Goal: Transaction & Acquisition: Obtain resource

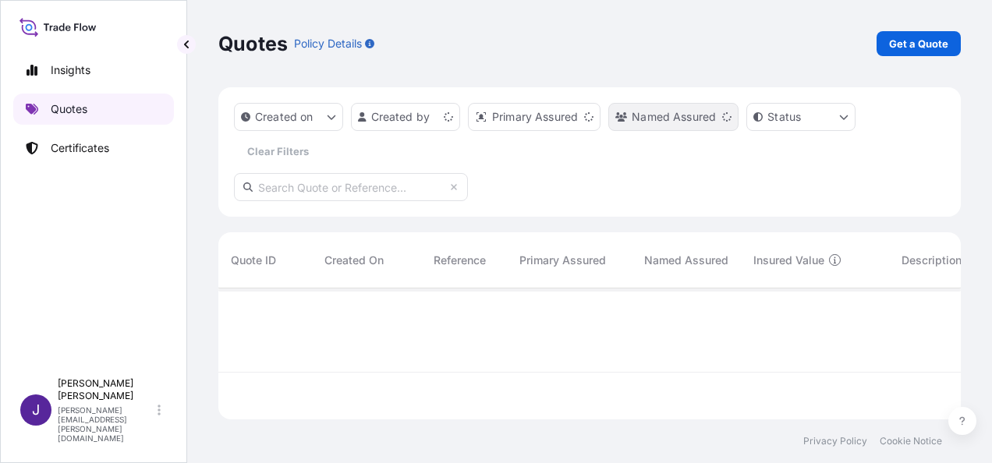
scroll to position [128, 730]
click at [955, 45] on link "Get a Quote" at bounding box center [919, 43] width 84 height 25
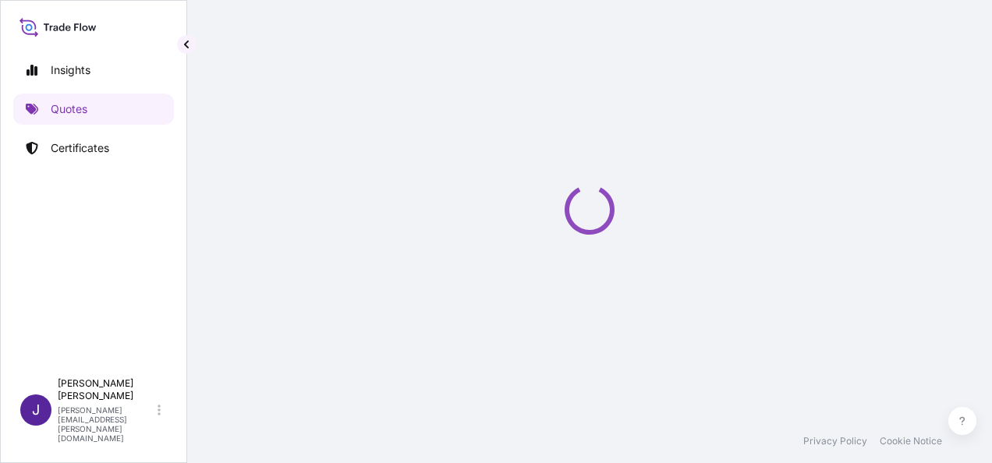
select select "Sea"
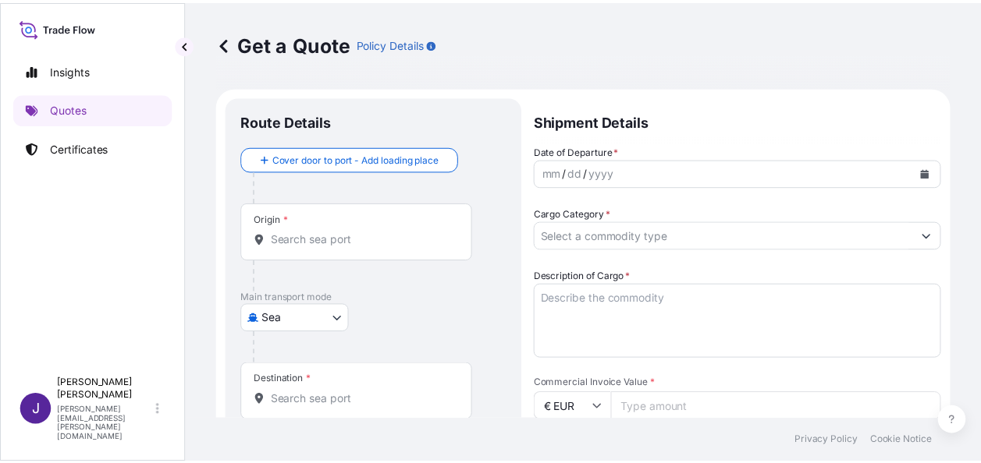
scroll to position [25, 0]
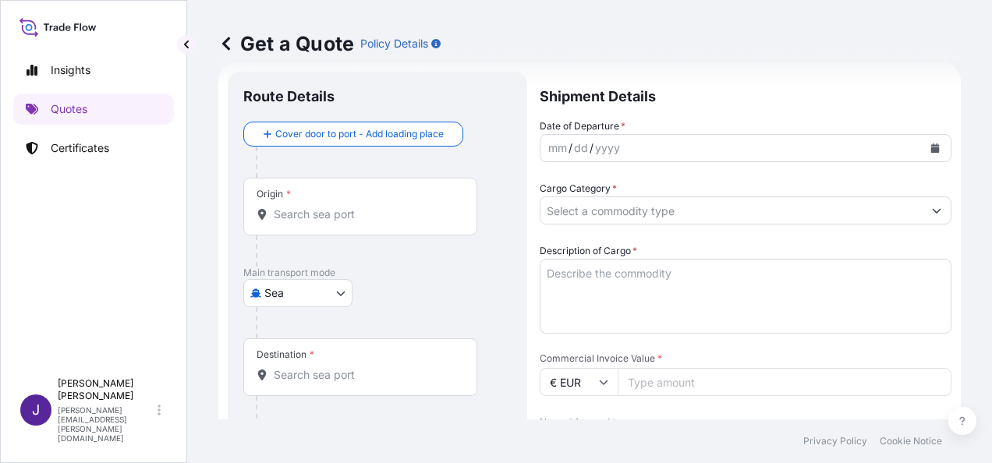
drag, startPoint x: 995, startPoint y: 108, endPoint x: 766, endPoint y: 352, distance: 334.5
click at [766, 312] on div "Date of Departure * mm / dd / yyyy Cargo Category * Description of Cargo * Comm…" at bounding box center [746, 382] width 412 height 527
click at [363, 220] on input "Origin *" at bounding box center [366, 215] width 184 height 16
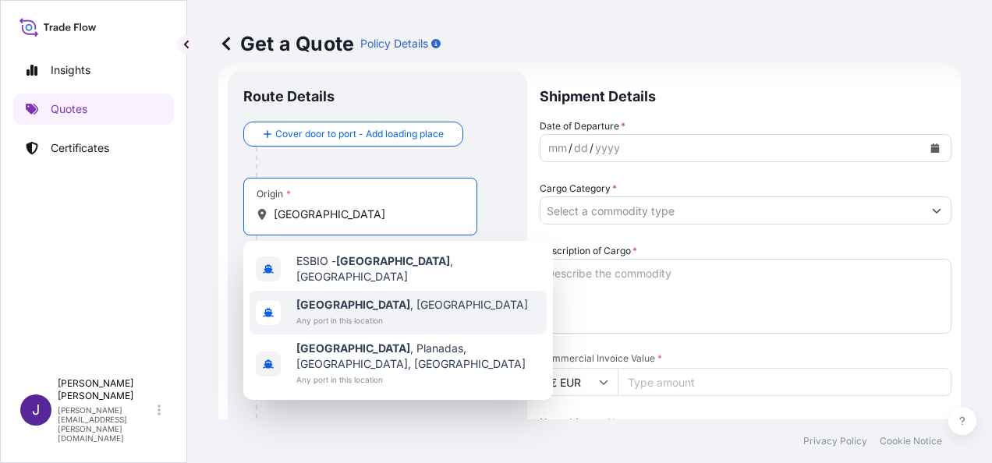
click at [354, 314] on span "Any port in this location" at bounding box center [412, 321] width 232 height 16
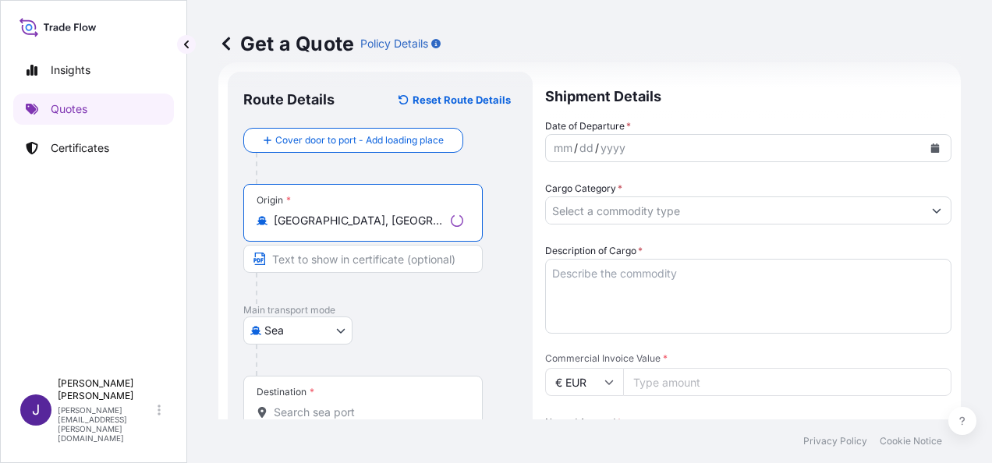
type input "[GEOGRAPHIC_DATA], [GEOGRAPHIC_DATA]"
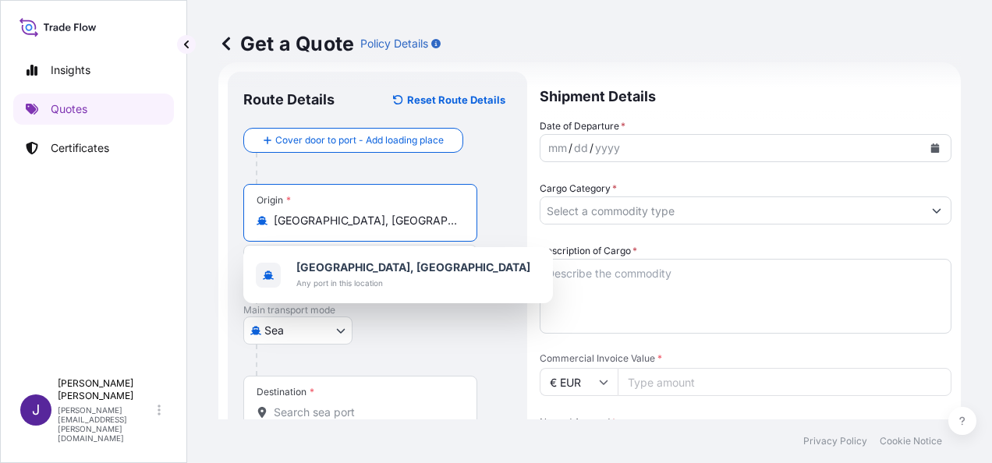
click at [284, 413] on input "Destination *" at bounding box center [366, 413] width 184 height 16
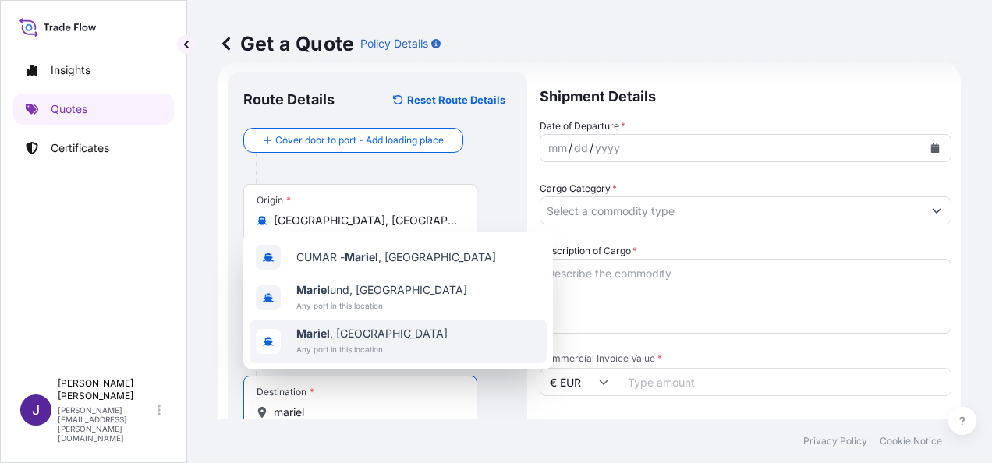
click at [349, 335] on span "Mariel , [GEOGRAPHIC_DATA]" at bounding box center [371, 334] width 151 height 16
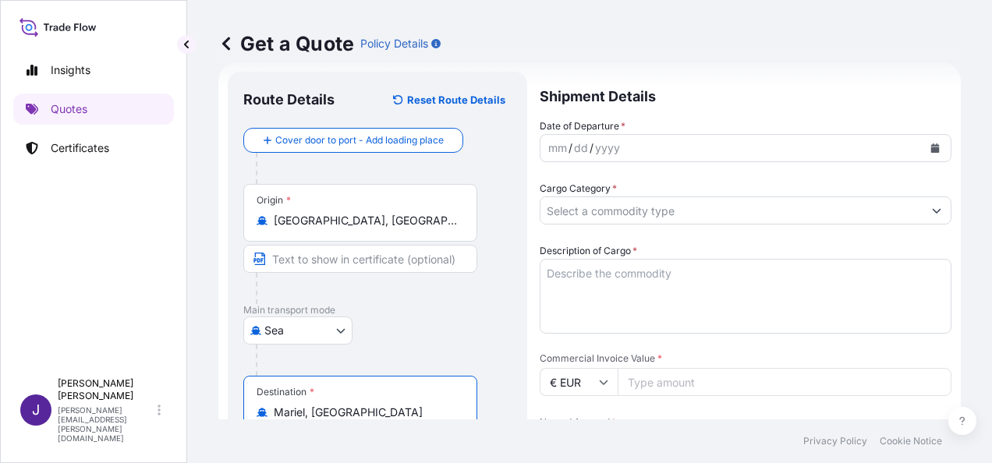
type input "Mariel, [GEOGRAPHIC_DATA]"
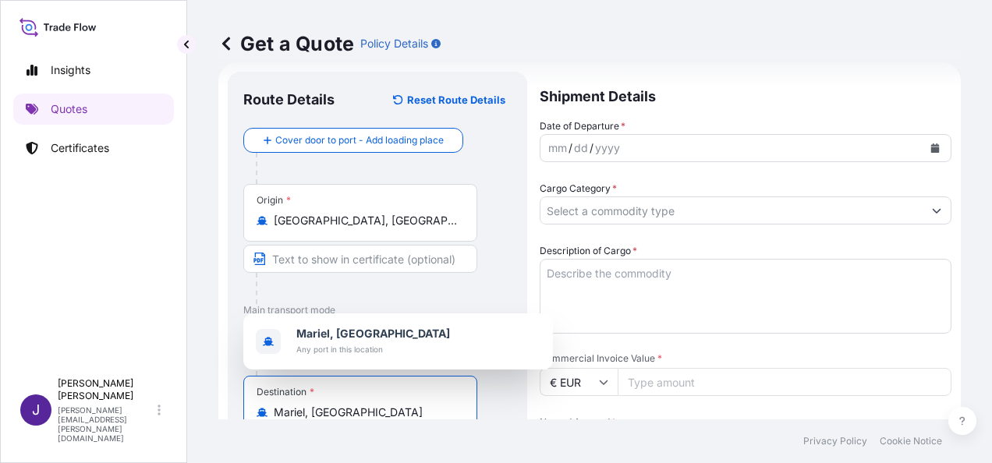
click at [925, 154] on button "Calendar" at bounding box center [935, 148] width 25 height 25
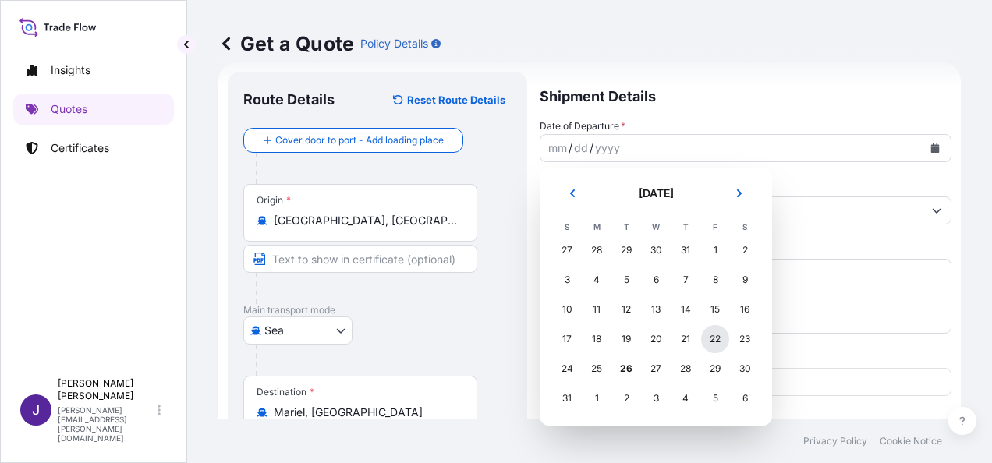
click at [709, 343] on div "22" at bounding box center [715, 339] width 28 height 28
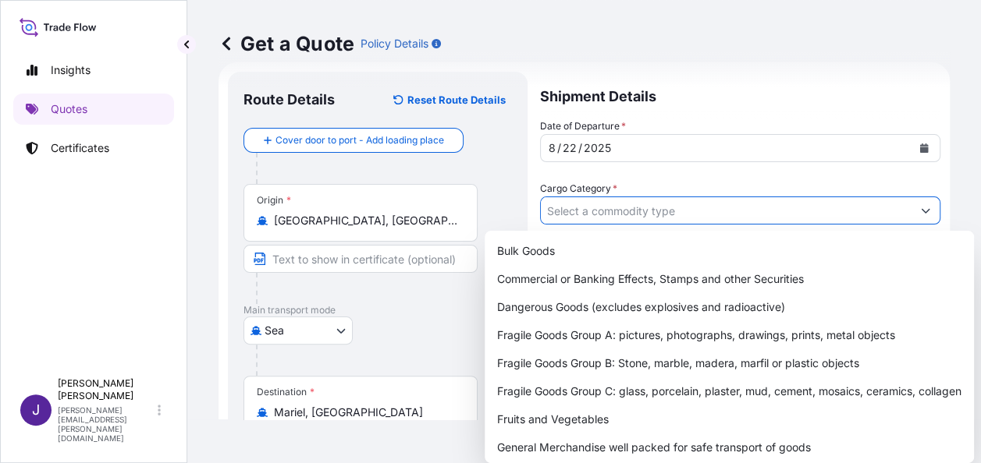
click at [601, 208] on input "Cargo Category *" at bounding box center [726, 211] width 371 height 28
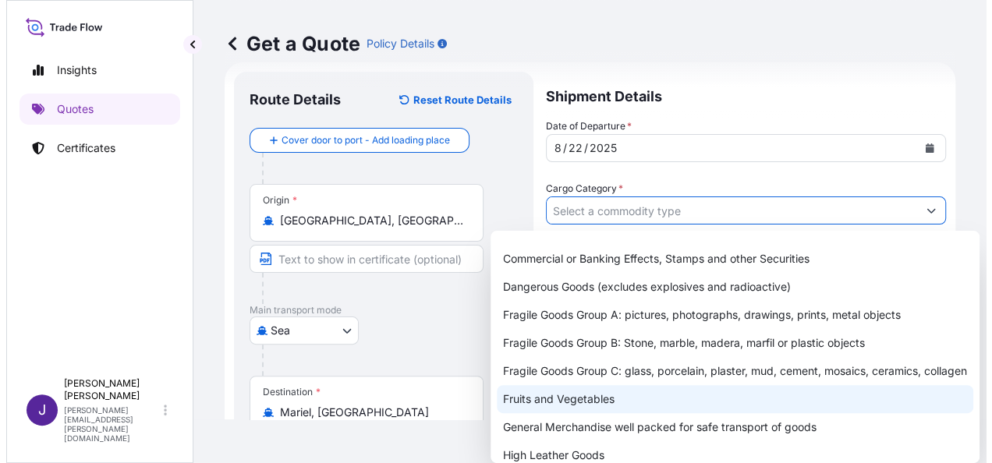
scroll to position [78, 0]
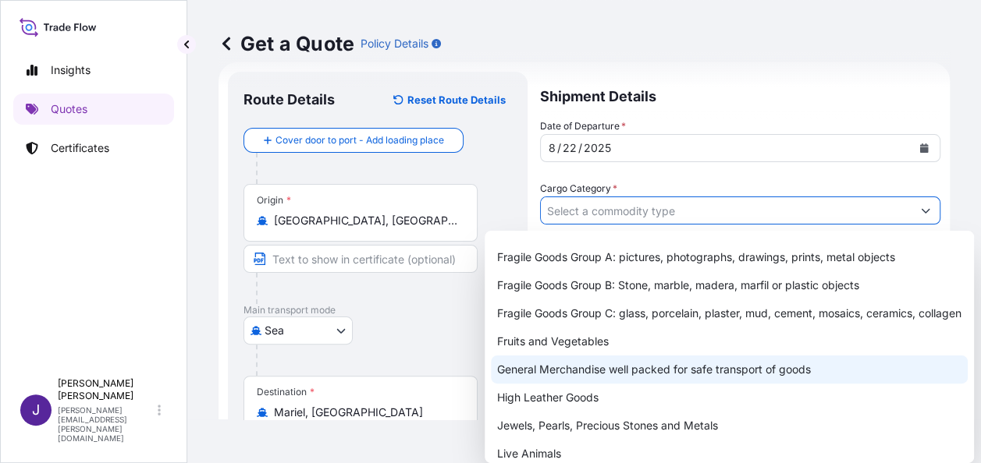
click at [577, 381] on div "General Merchandise well packed for safe transport of goods" at bounding box center [729, 370] width 477 height 28
type input "General Merchandise well packed for safe transport of goods"
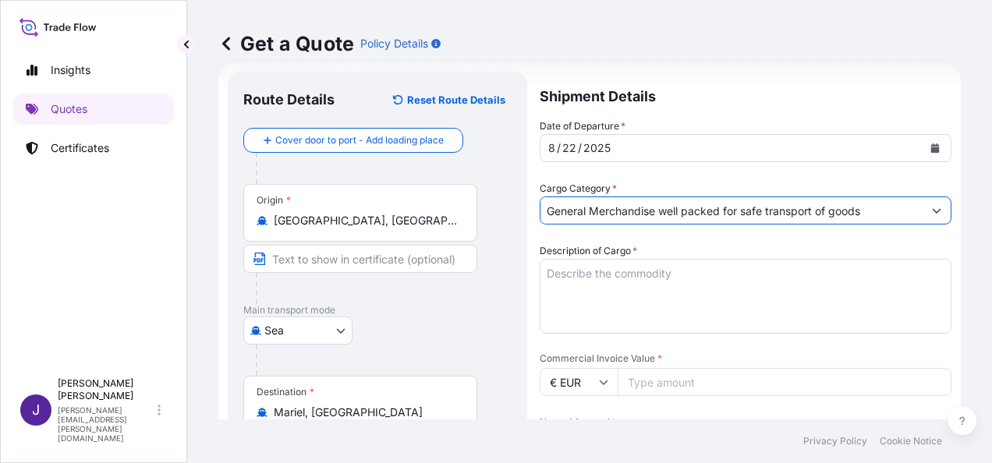
click at [599, 279] on textarea "Description of Cargo *" at bounding box center [746, 296] width 412 height 75
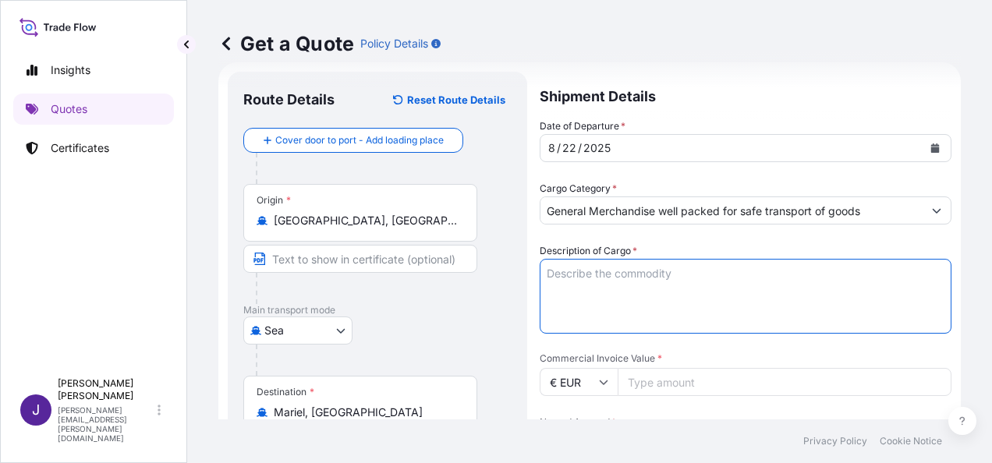
click at [588, 279] on textarea "Description of Cargo *" at bounding box center [746, 296] width 412 height 75
paste textarea "DEPOSITO METALICO"
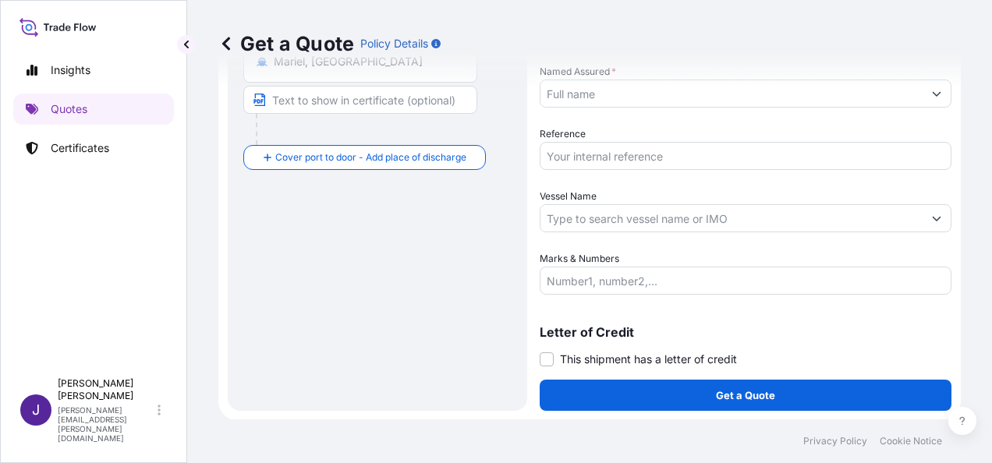
scroll to position [298, 0]
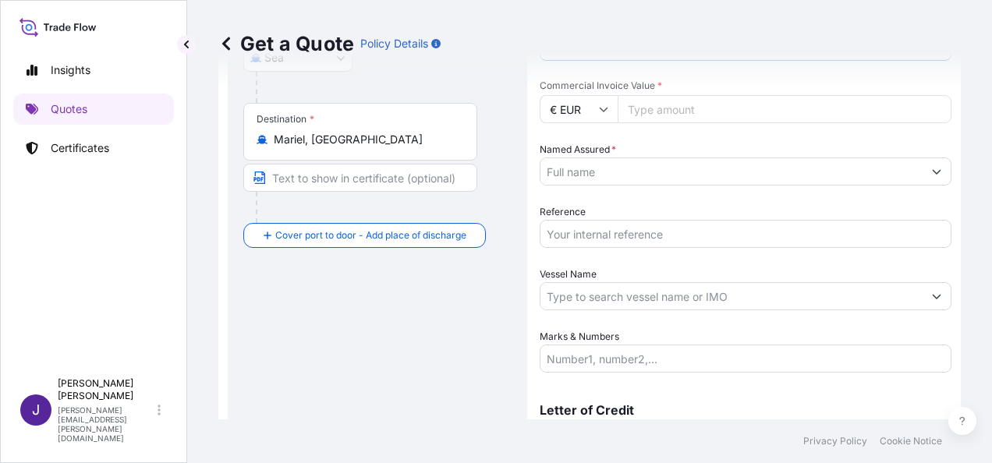
type textarea "DEPOSITO METALICO"
click at [730, 171] on input "Named Assured *" at bounding box center [732, 172] width 382 height 28
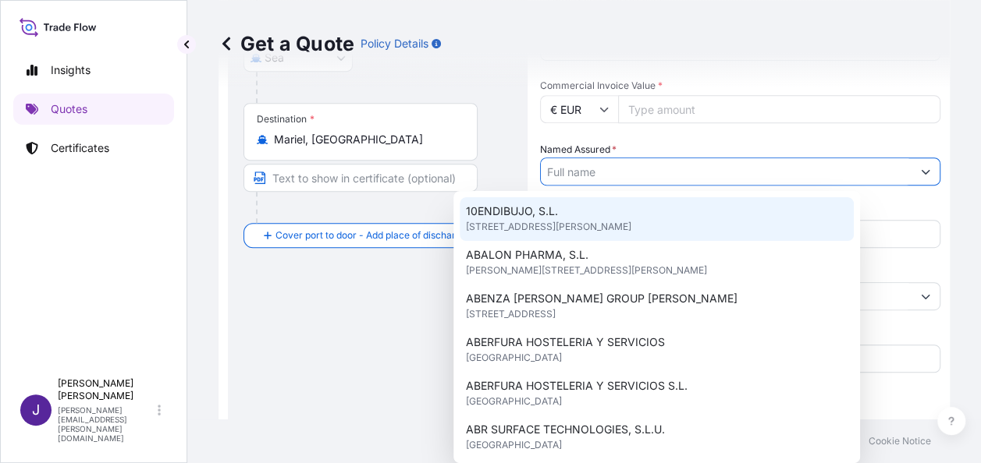
click at [704, 109] on input "Commercial Invoice Value *" at bounding box center [779, 109] width 322 height 28
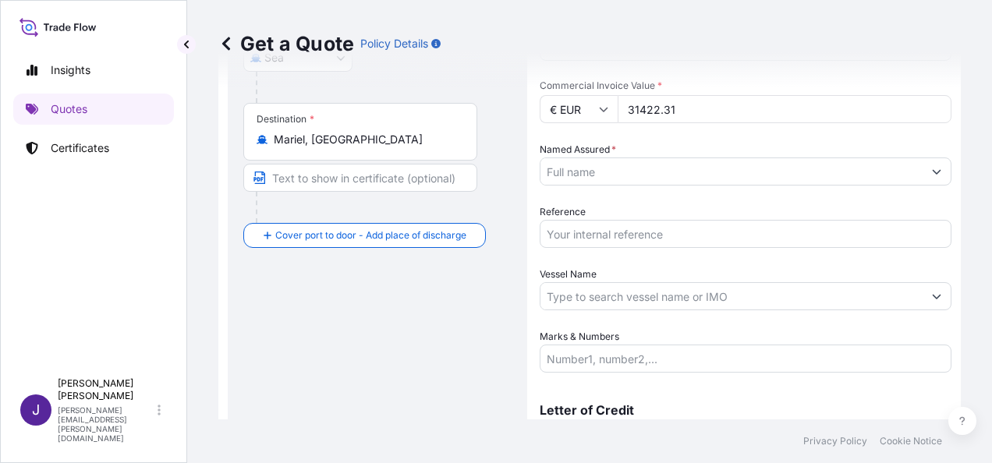
type input "31422.31"
click at [691, 169] on input "Named Assured *" at bounding box center [726, 172] width 371 height 28
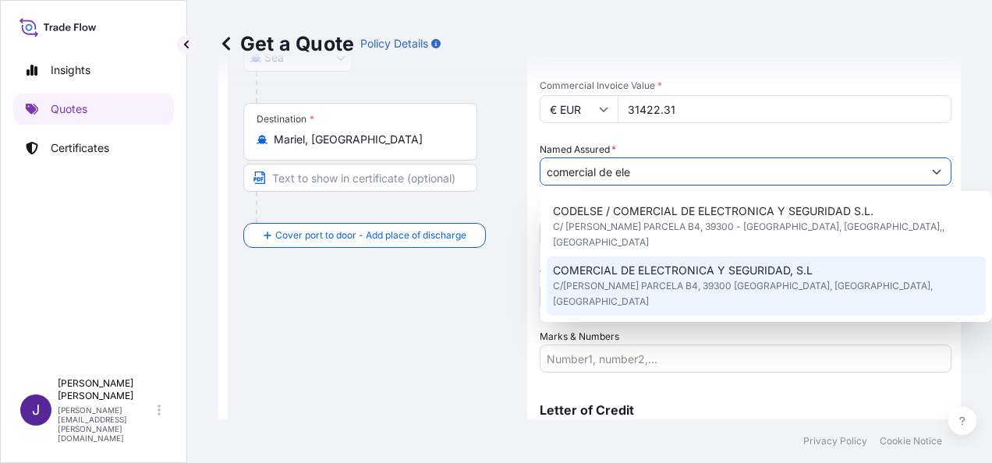
click at [764, 263] on span "COMERCIAL DE ELECTRONICA Y SEGURIDAD, S.L" at bounding box center [683, 271] width 260 height 16
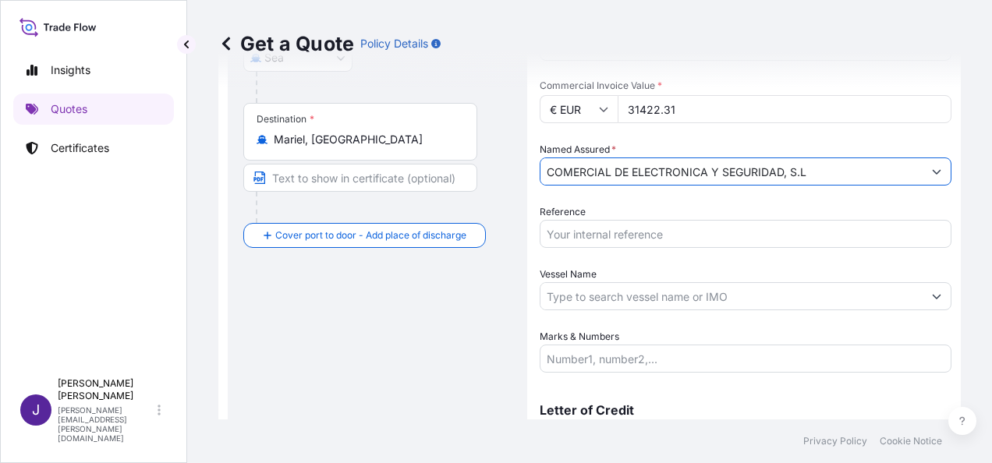
type input "COMERCIAL DE ELECTRONICA Y SEGURIDAD, S.L"
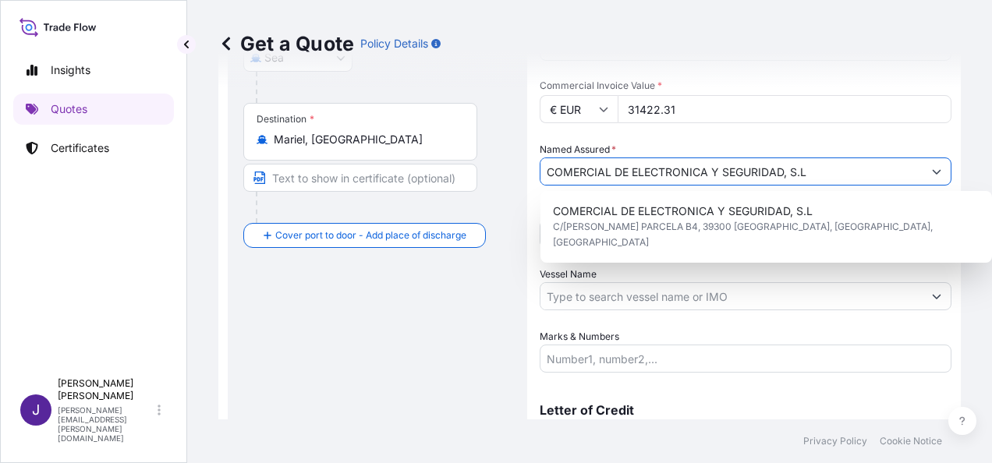
click at [619, 267] on div "Vessel Name" at bounding box center [746, 289] width 412 height 44
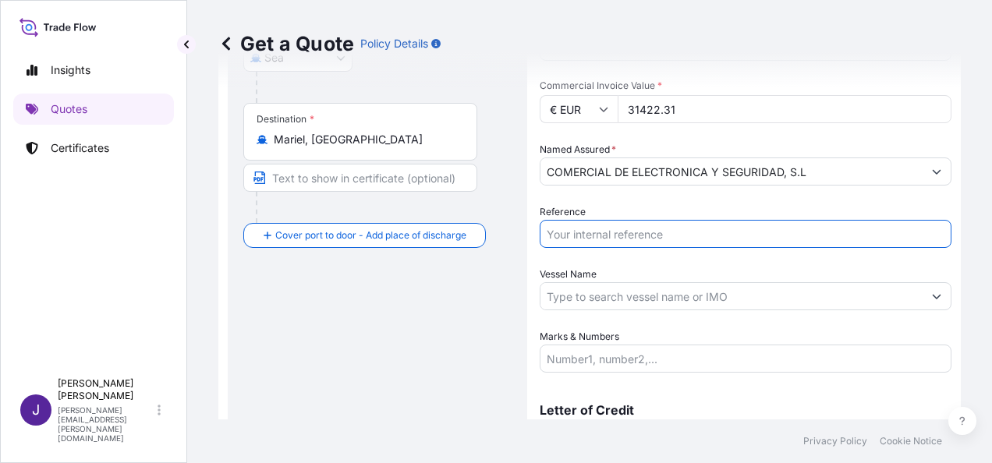
click at [605, 237] on input "Reference" at bounding box center [746, 234] width 412 height 28
type input "55025"
click at [609, 300] on input "Vessel Name" at bounding box center [732, 296] width 382 height 28
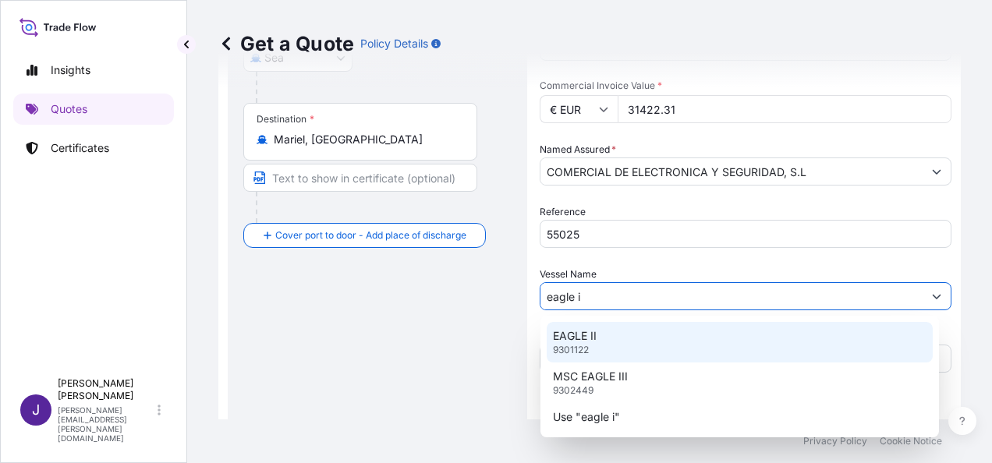
click at [629, 332] on div "EAGLE II 9301122" at bounding box center [740, 342] width 386 height 41
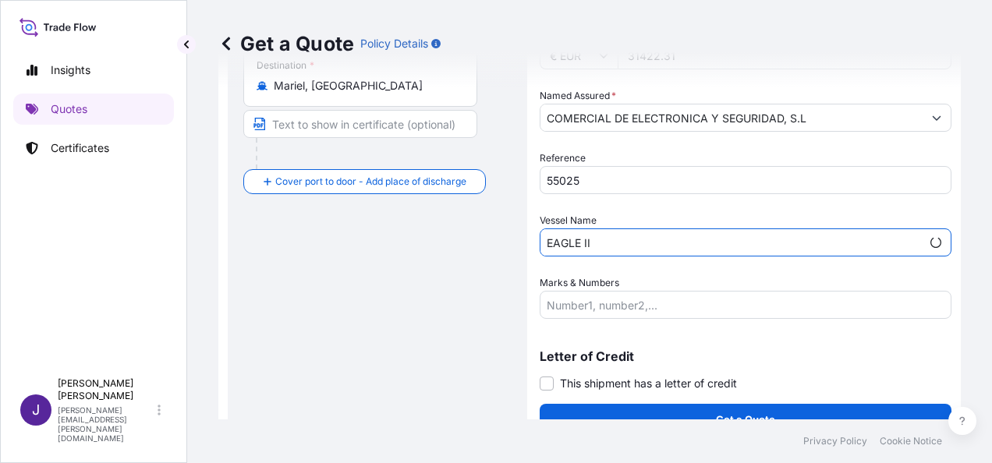
scroll to position [376, 0]
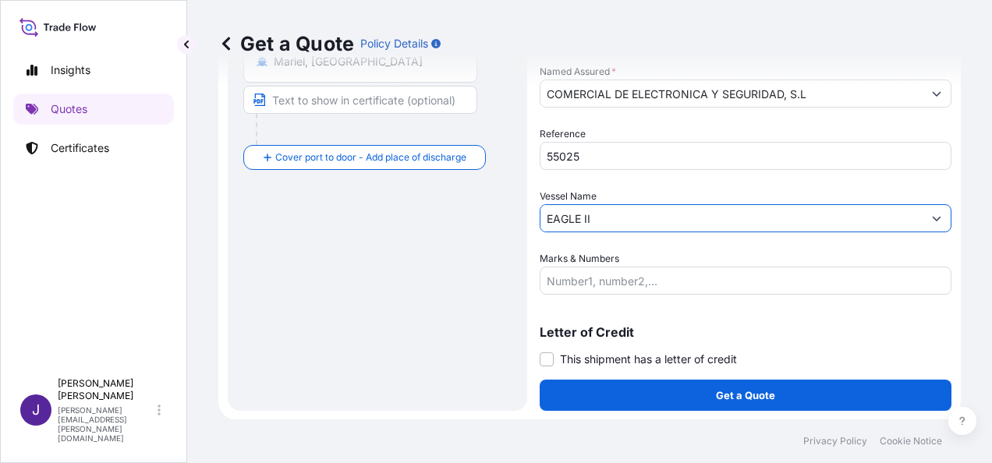
type input "EAGLE II"
click at [580, 282] on input "Marks & Numbers" at bounding box center [746, 281] width 412 height 28
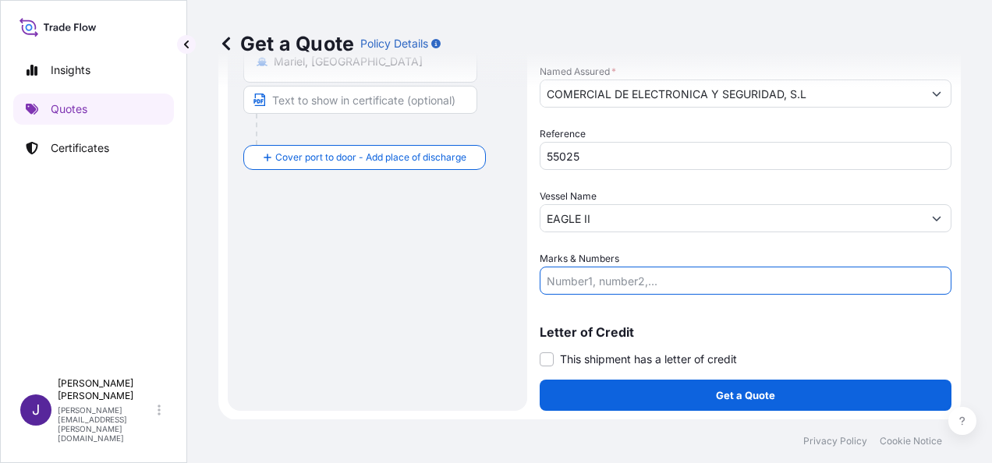
paste input "TLNU7501292 40 FR - 1 BULTO - 3500kg - 45.75M3 -"
type input "TLNU7501292 40 FR - 1 BULTO - 3500kg - 45.75M3 -"
click at [546, 356] on span at bounding box center [547, 360] width 14 height 14
click at [540, 351] on input "This shipment has a letter of credit" at bounding box center [540, 351] width 0 height 0
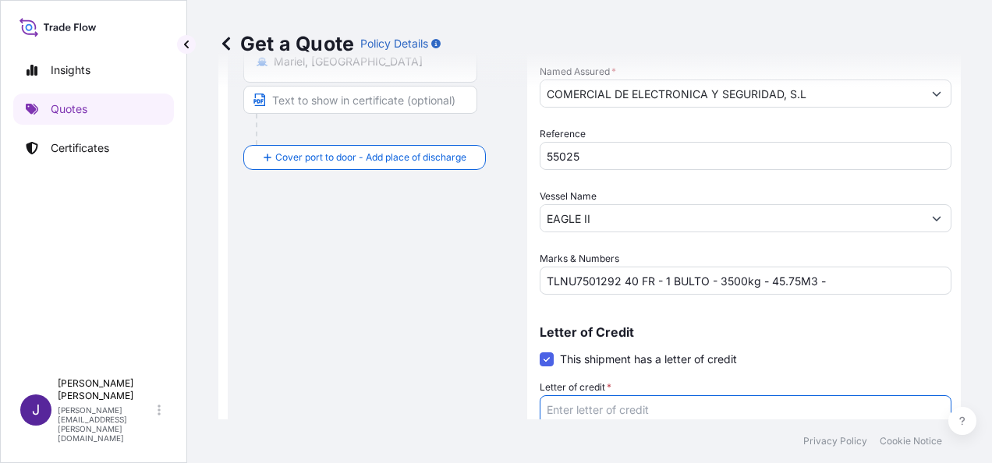
click at [576, 403] on textarea "Letter of credit *" at bounding box center [746, 433] width 412 height 75
paste textarea "COMERCIAL DE ELECTRONICA Y SEGURIDAD S.L. P.I. TANOS VIERNOLES, [PERSON_NAME], …"
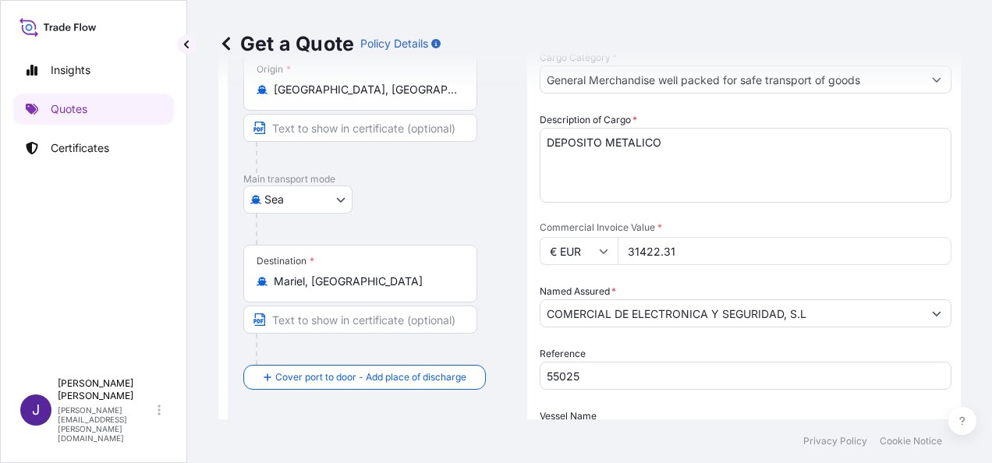
scroll to position [234, 0]
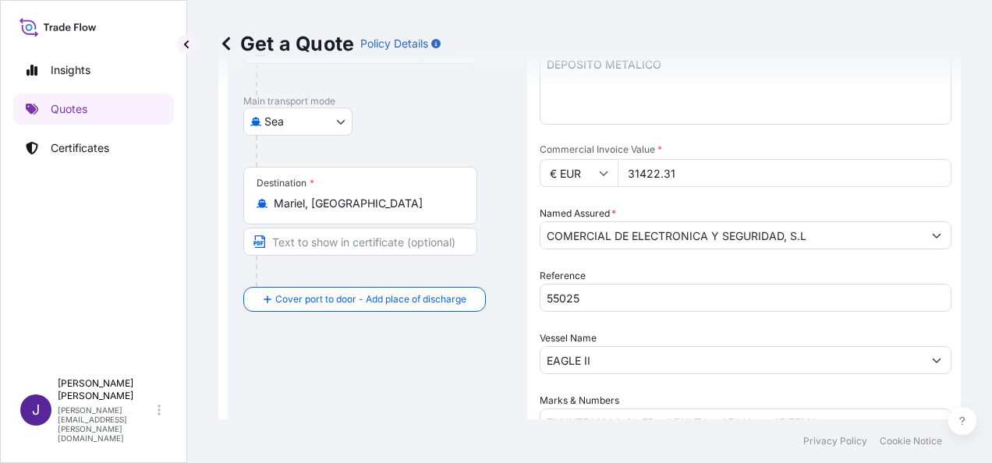
type textarea "COMERCIAL DE ELECTRONICA Y SEGURIDAD S.L. P.I. TANOS VIERNOLES, [PERSON_NAME], …"
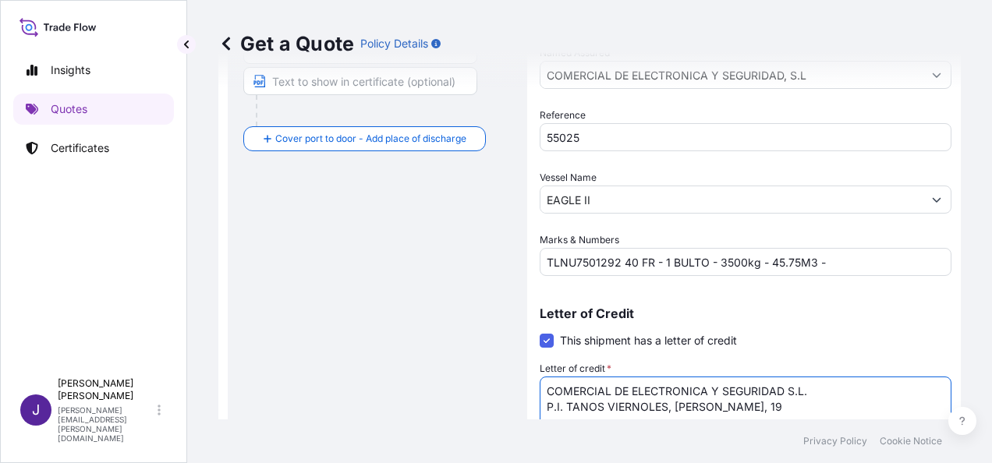
scroll to position [495, 0]
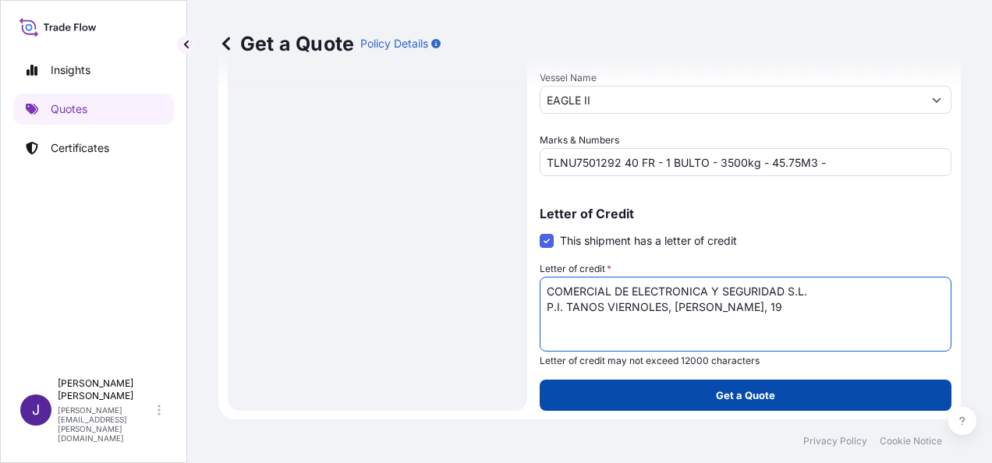
click at [718, 400] on p "Get a Quote" at bounding box center [745, 396] width 59 height 16
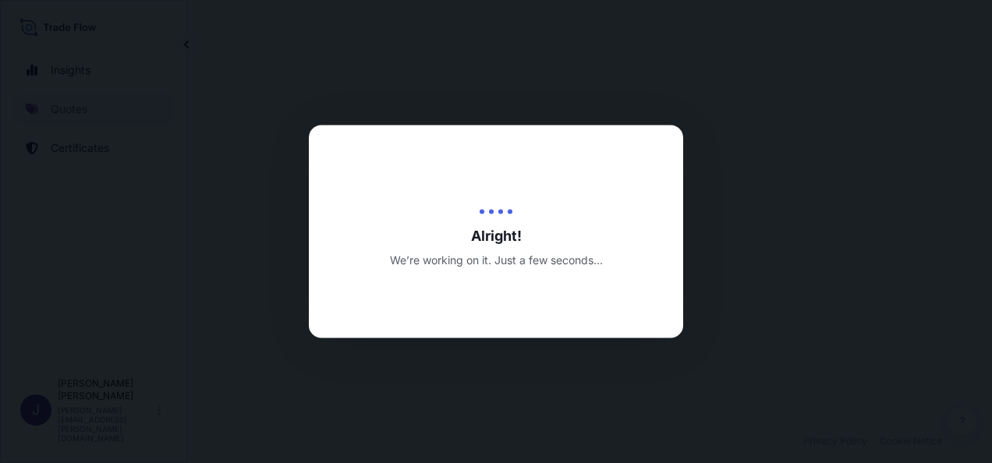
select select "Sea"
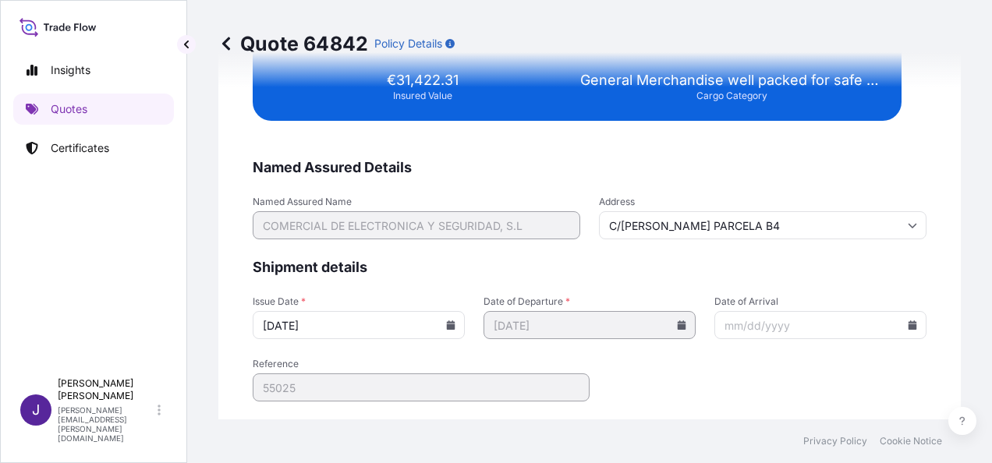
scroll to position [3185, 0]
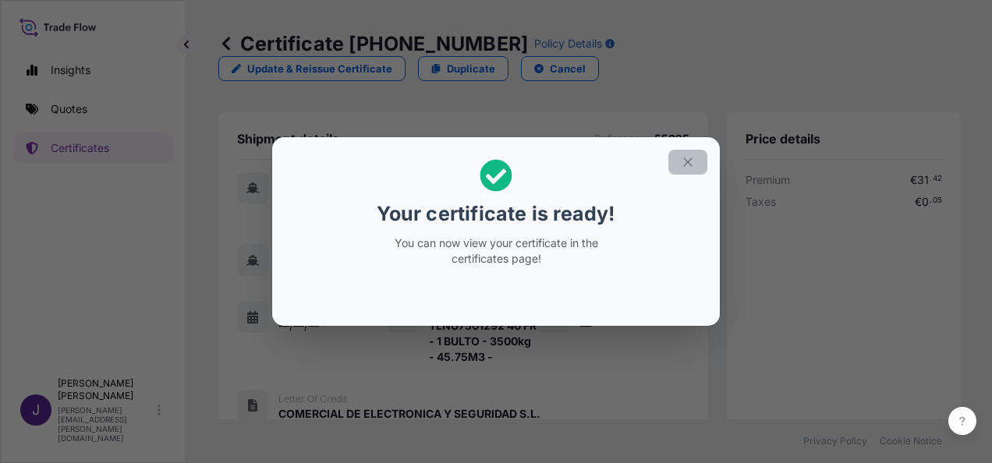
click at [693, 159] on icon "button" at bounding box center [688, 162] width 14 height 14
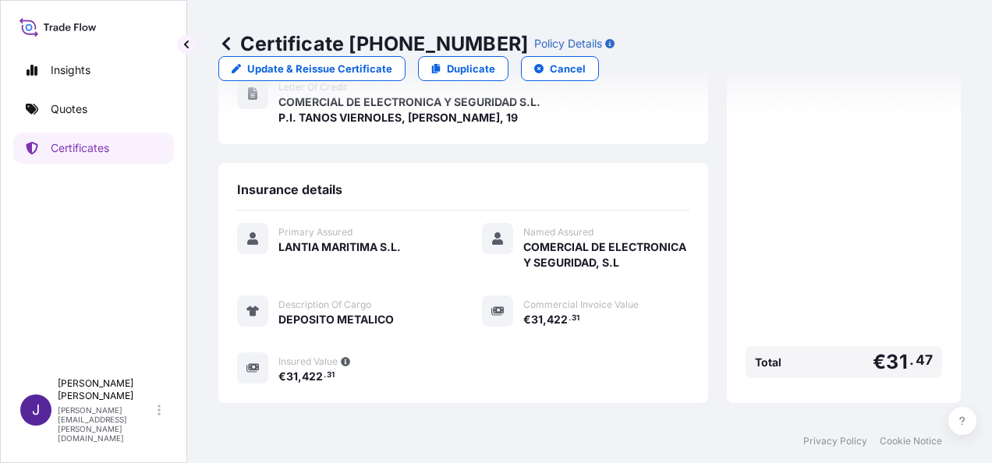
scroll to position [448, 0]
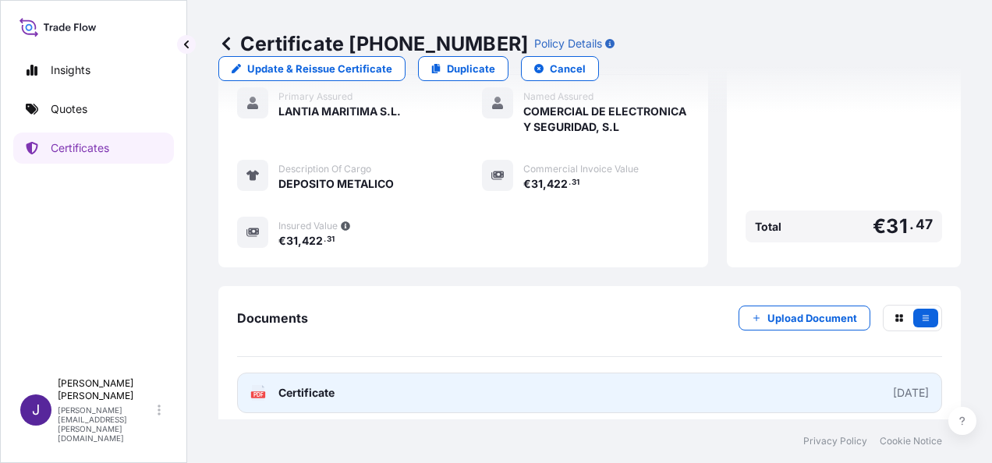
click at [463, 385] on link "PDF Certificate [DATE]" at bounding box center [589, 393] width 705 height 41
